Goal: Task Accomplishment & Management: Use online tool/utility

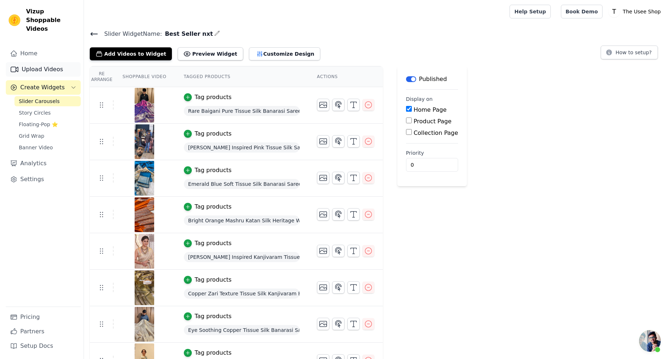
scroll to position [177, 0]
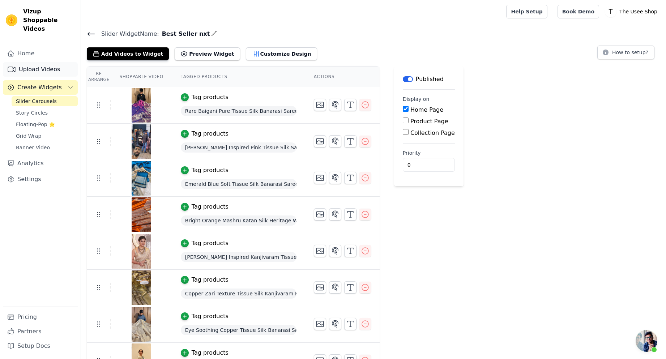
click at [49, 62] on link "Upload Videos" at bounding box center [40, 69] width 75 height 14
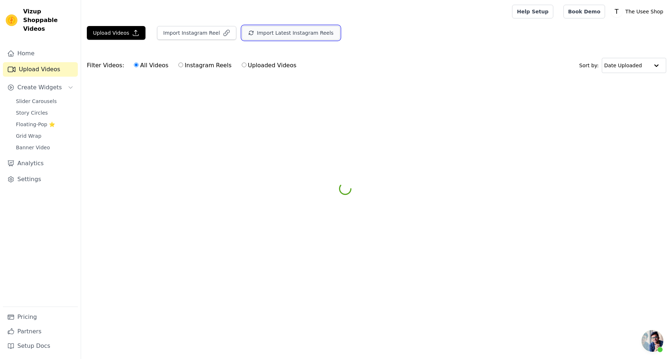
click at [285, 32] on button "Import Latest Instagram Reels" at bounding box center [291, 33] width 98 height 14
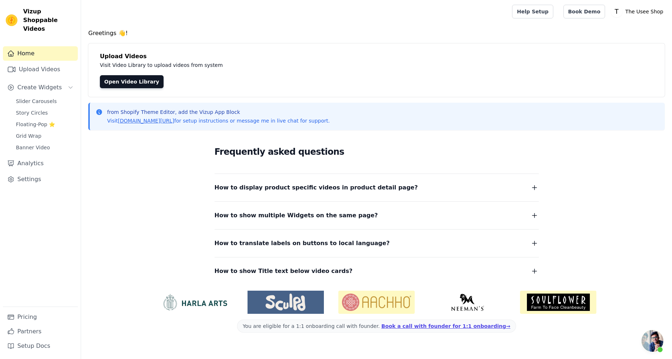
scroll to position [242, 0]
click at [50, 119] on link "Floating-Pop ⭐" at bounding box center [45, 124] width 66 height 10
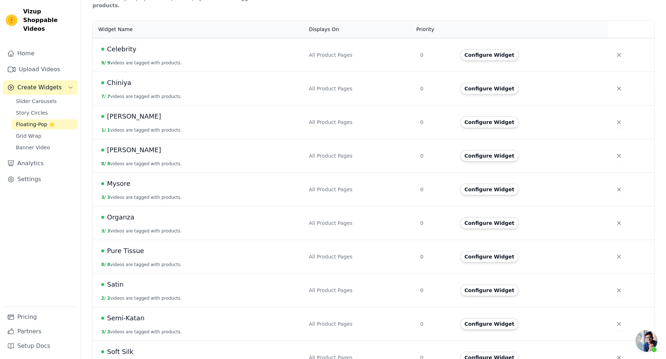
scroll to position [195, 0]
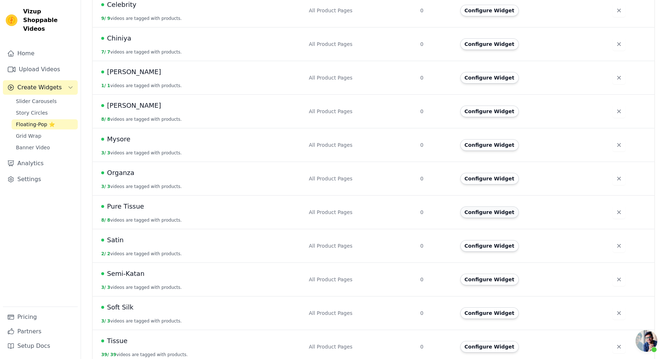
click at [495, 206] on button "Configure Widget" at bounding box center [489, 212] width 59 height 12
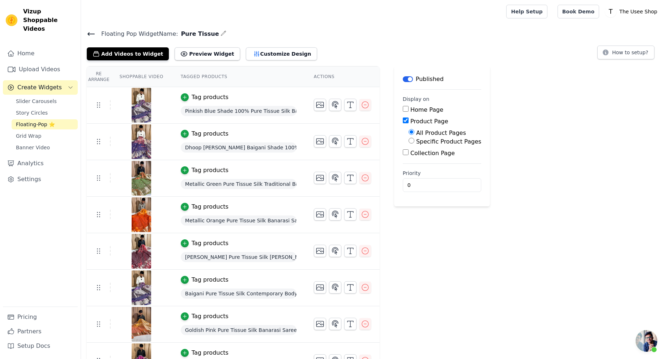
scroll to position [20, 0]
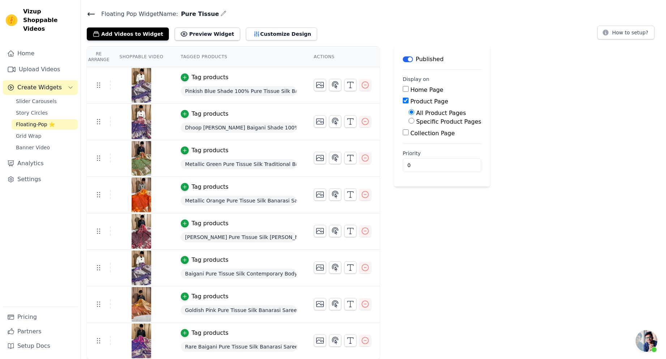
click at [203, 74] on div "Tag products" at bounding box center [210, 77] width 37 height 9
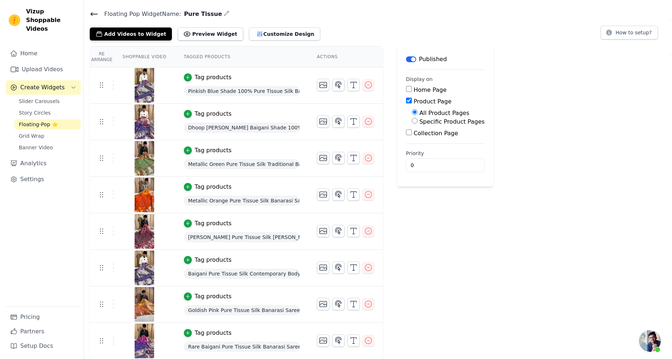
scroll to position [0, 0]
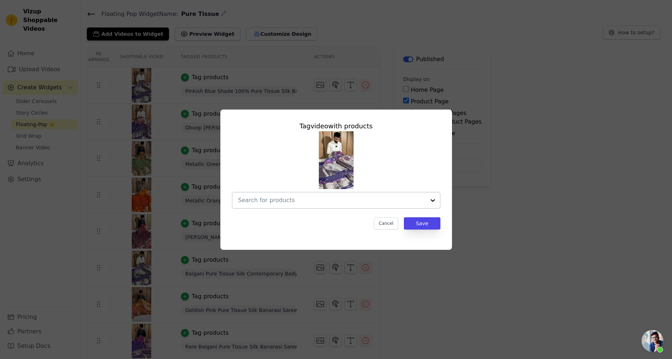
click at [310, 201] on input "text" at bounding box center [331, 200] width 187 height 9
click at [545, 116] on div "Tag video with products Cancel Save" at bounding box center [336, 179] width 648 height 163
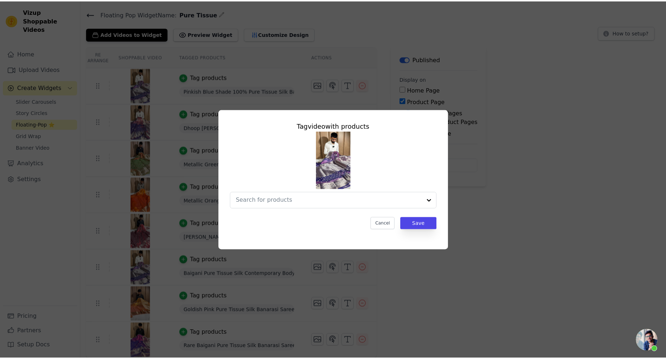
scroll to position [20, 0]
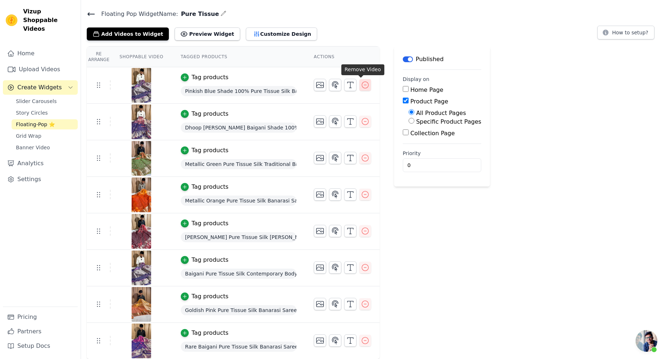
click at [362, 88] on icon "button" at bounding box center [365, 85] width 9 height 9
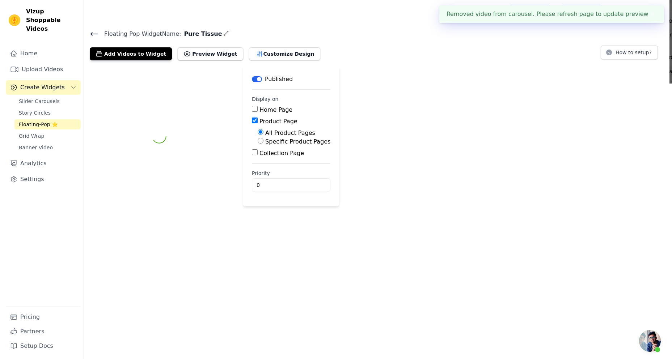
scroll to position [0, 0]
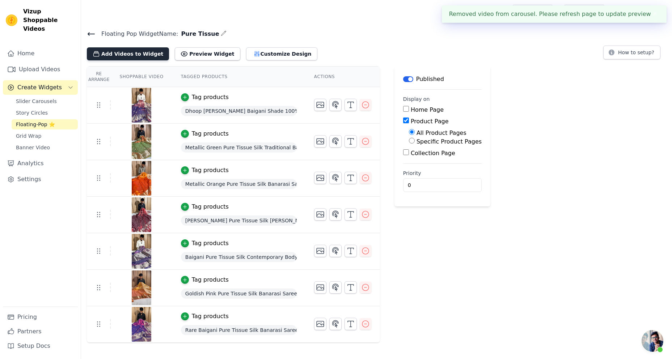
click at [135, 56] on button "Add Videos to Widget" at bounding box center [128, 53] width 82 height 13
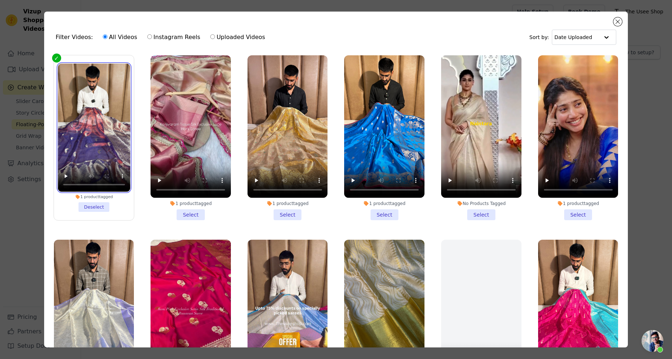
click at [102, 137] on video at bounding box center [94, 128] width 72 height 128
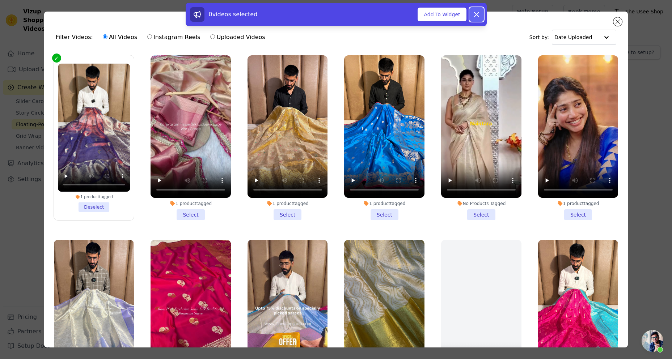
click at [482, 16] on button "Dismiss" at bounding box center [476, 14] width 14 height 14
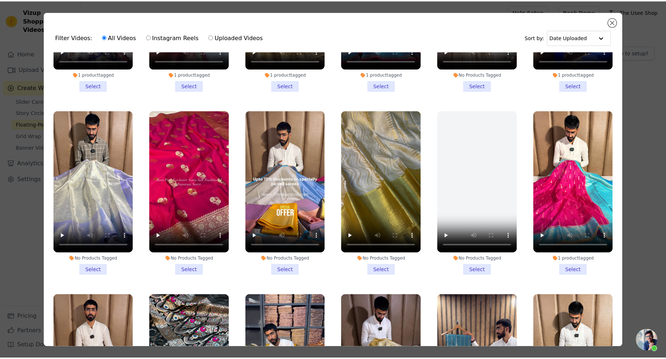
scroll to position [362, 0]
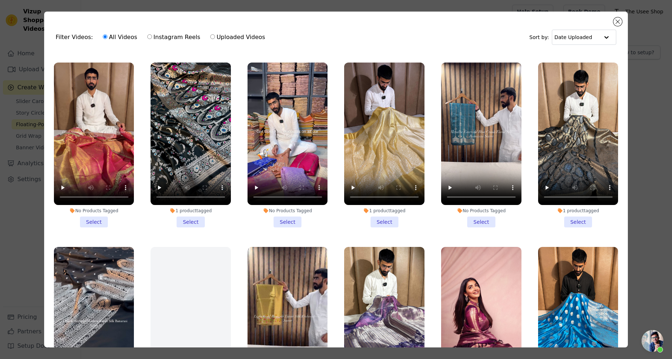
click at [670, 138] on div "Filter Videos: All Videos Instagram Reels Uploaded Videos Sort by: Date Uploade…" at bounding box center [336, 179] width 672 height 359
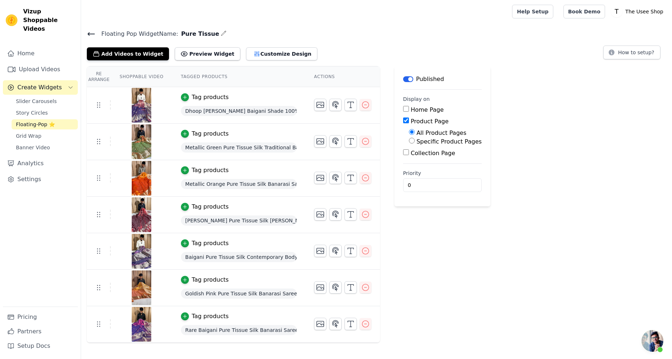
click at [670, 138] on div "Re Arrange Shoppable Video Tagged Products Actions Tag products Dhoop Chaun Bai…" at bounding box center [376, 204] width 591 height 277
click at [37, 62] on link "Upload Videos" at bounding box center [40, 69] width 75 height 14
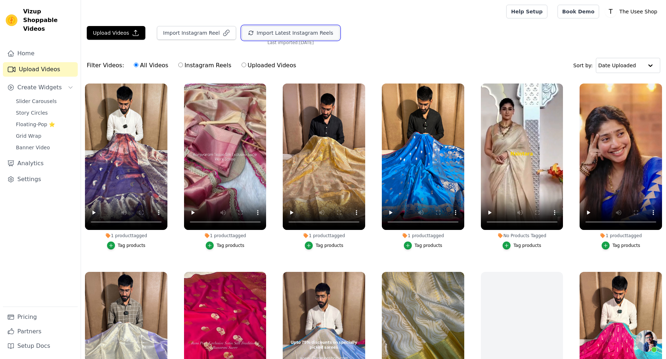
click at [280, 30] on button "Import Latest Instagram Reels" at bounding box center [291, 33] width 98 height 14
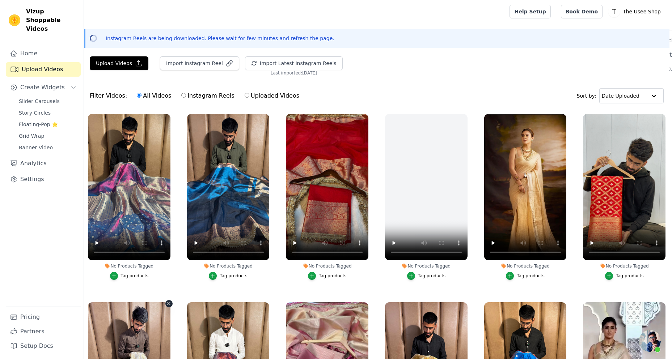
scroll to position [242, 0]
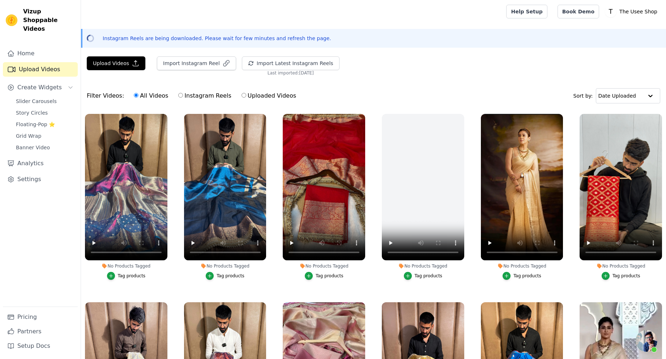
click at [124, 274] on div "Tag products" at bounding box center [132, 276] width 28 height 6
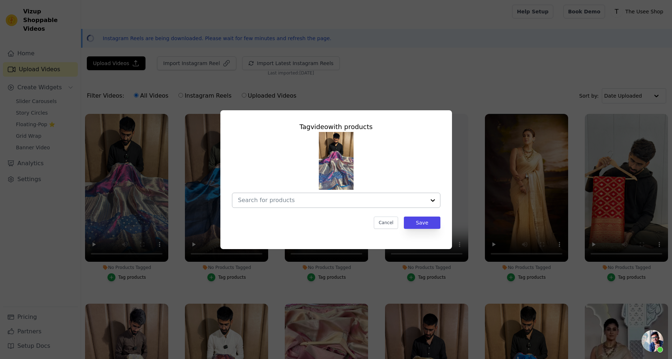
click at [347, 193] on div at bounding box center [331, 200] width 187 height 14
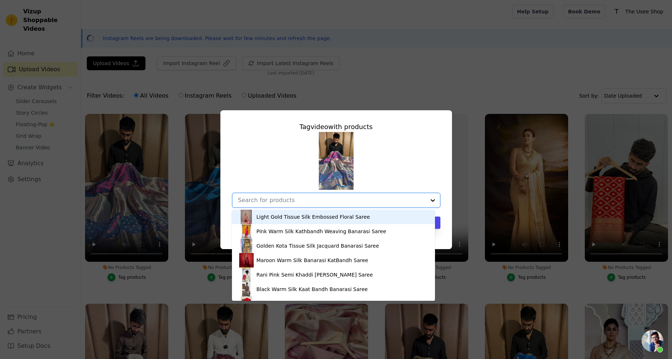
paste input "PTS-63"
type input "PTS-63"
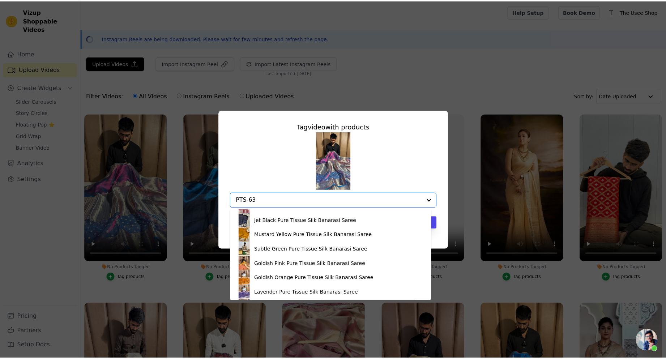
scroll to position [111, 0]
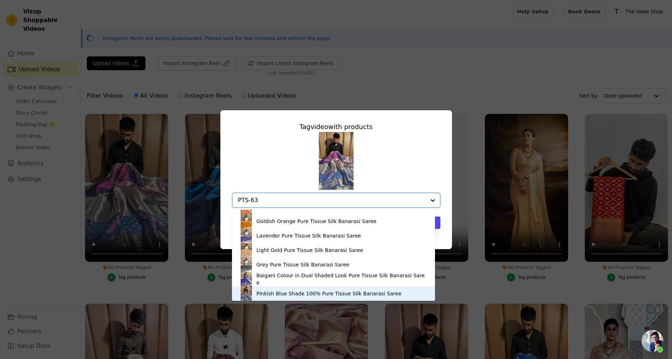
click at [280, 293] on div "Pinkish Blue Shade 100% Pure Tissue Silk Banarasi Saree" at bounding box center [328, 293] width 145 height 7
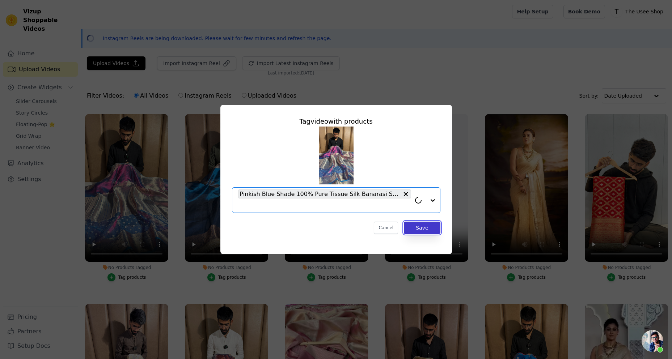
click at [425, 227] on button "Save" at bounding box center [422, 228] width 36 height 12
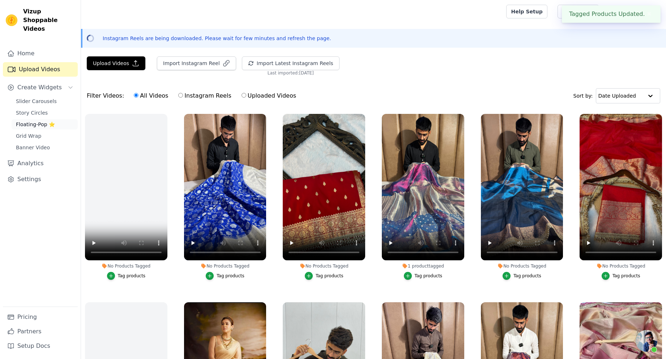
click at [48, 121] on span "Floating-Pop ⭐" at bounding box center [35, 124] width 39 height 7
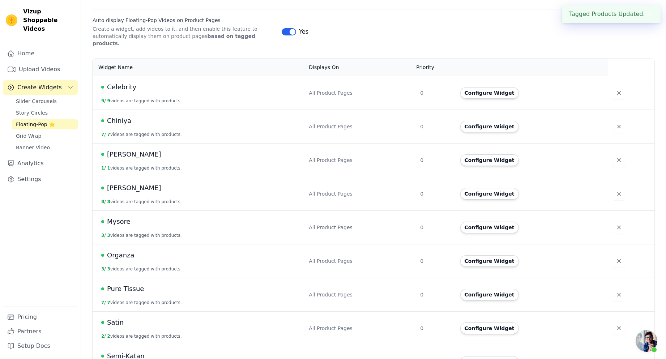
scroll to position [225, 0]
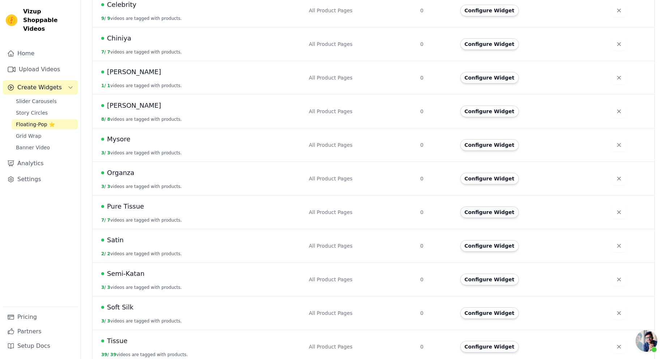
click at [487, 206] on button "Configure Widget" at bounding box center [489, 212] width 59 height 12
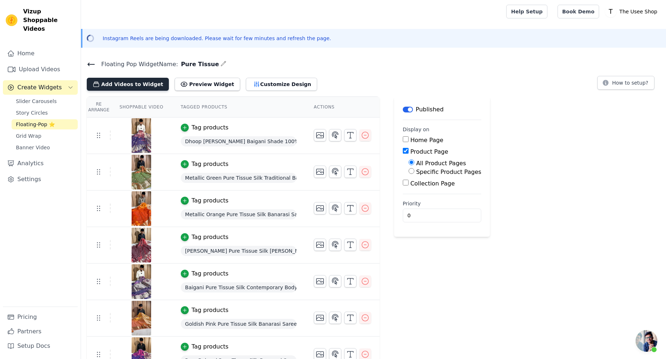
click at [122, 81] on button "Add Videos to Widget" at bounding box center [128, 84] width 82 height 13
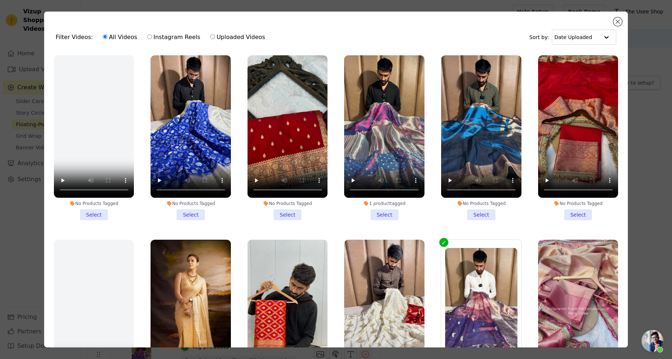
click at [383, 209] on li "1 product tagged Select" at bounding box center [384, 137] width 80 height 165
click at [0, 0] on input "1 product tagged Select" at bounding box center [0, 0] width 0 height 0
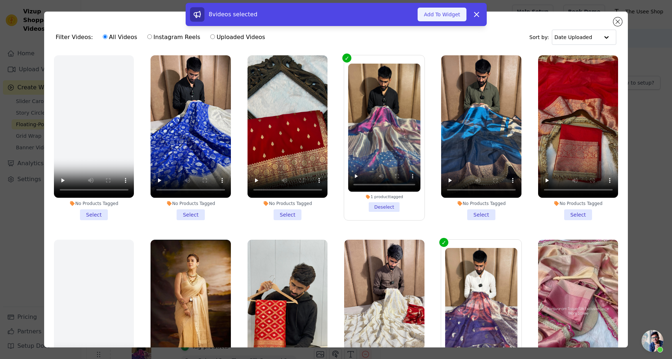
click at [443, 18] on button "Add To Widget" at bounding box center [441, 15] width 48 height 14
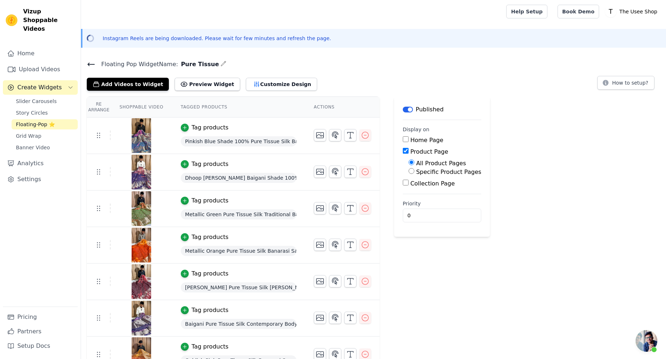
click at [92, 61] on icon at bounding box center [91, 64] width 9 height 9
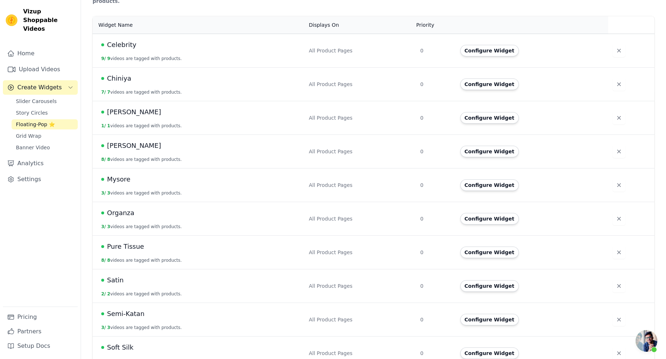
scroll to position [217, 0]
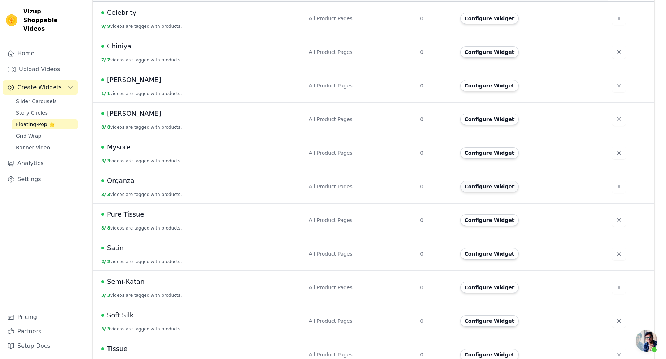
click at [487, 181] on button "Configure Widget" at bounding box center [489, 187] width 59 height 12
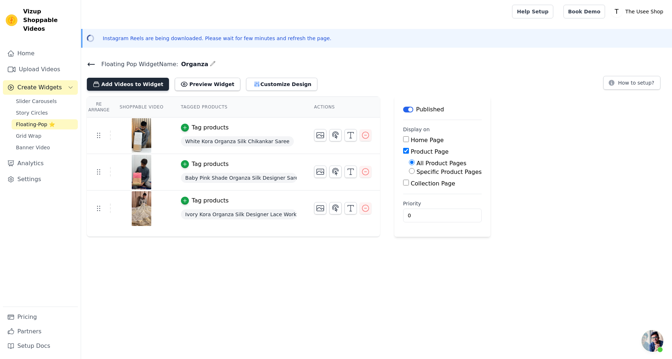
click at [135, 82] on button "Add Videos to Widget" at bounding box center [128, 84] width 82 height 13
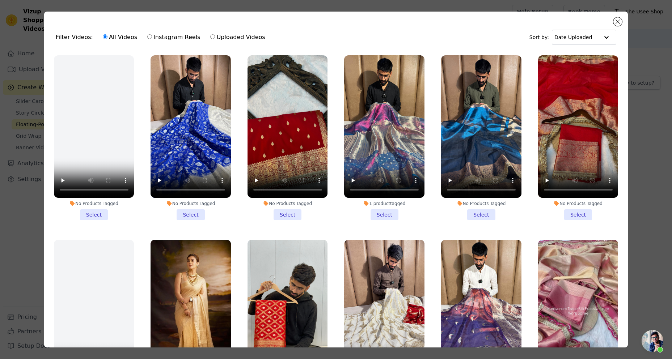
click at [575, 215] on li "No Products Tagged Select" at bounding box center [578, 137] width 80 height 165
click at [0, 0] on input "No Products Tagged Select" at bounding box center [0, 0] width 0 height 0
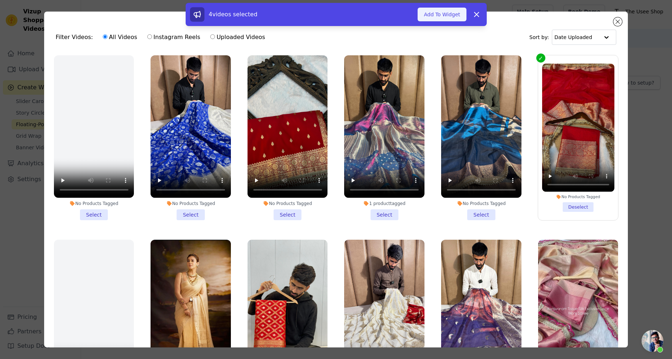
click at [449, 13] on button "Add To Widget" at bounding box center [441, 15] width 48 height 14
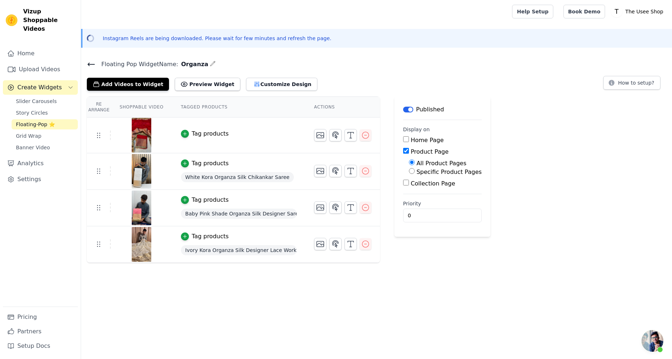
click at [192, 131] on div "Tag products" at bounding box center [210, 133] width 37 height 9
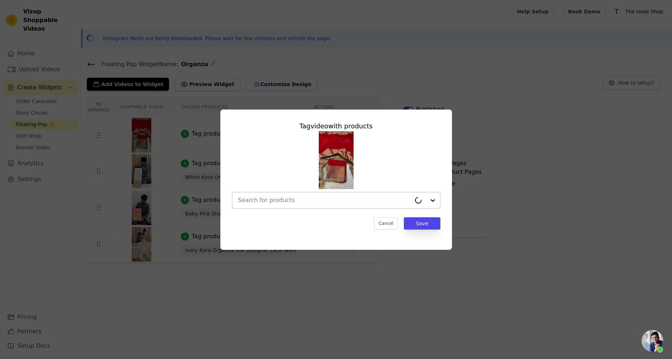
click at [351, 193] on div at bounding box center [324, 200] width 173 height 16
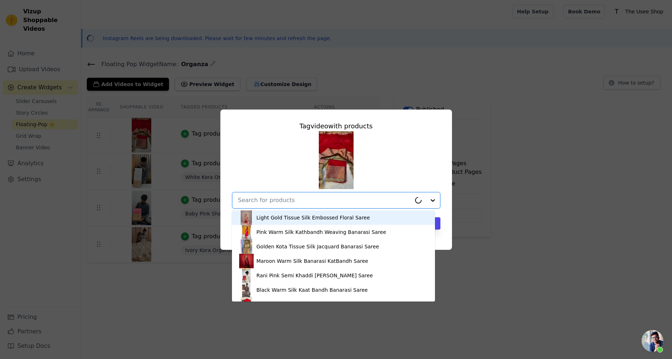
paste input "DND-143"
type input "DND-143"
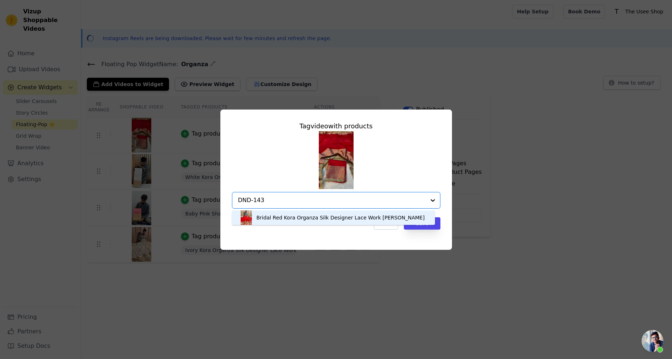
click at [317, 216] on div "Bridal Red Kora Organza Silk Designer Lace Work [PERSON_NAME]" at bounding box center [340, 217] width 168 height 7
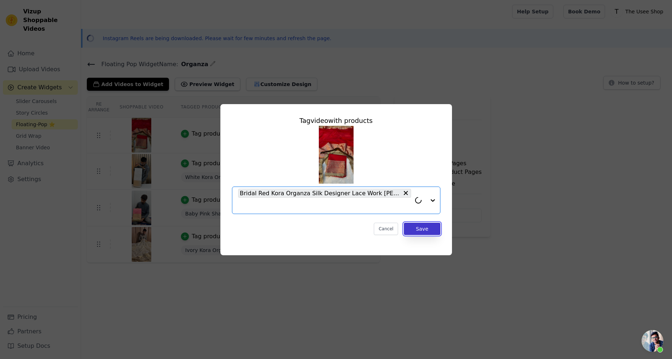
click at [418, 226] on button "Save" at bounding box center [422, 229] width 36 height 12
